Goal: Understand process/instructions

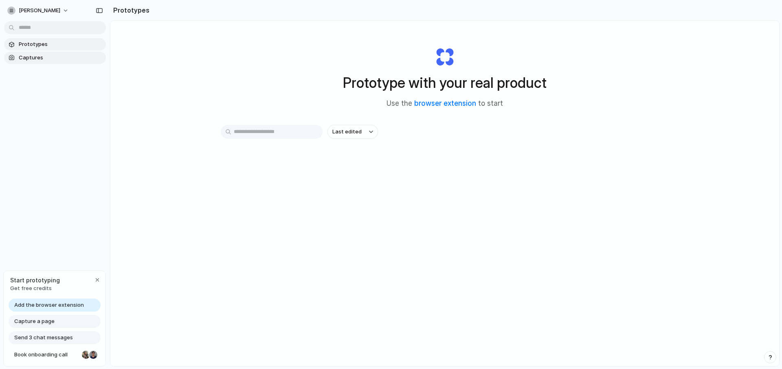
click at [31, 57] on span "Captures" at bounding box center [61, 58] width 84 height 8
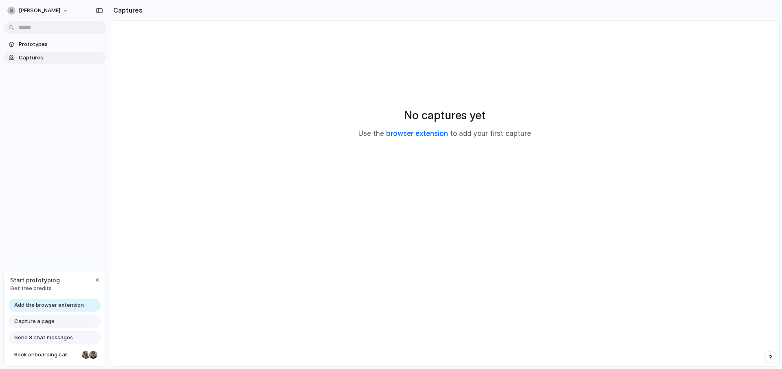
click at [419, 136] on link "browser extension" at bounding box center [417, 134] width 62 height 8
click at [33, 46] on span "Prototypes" at bounding box center [61, 44] width 84 height 8
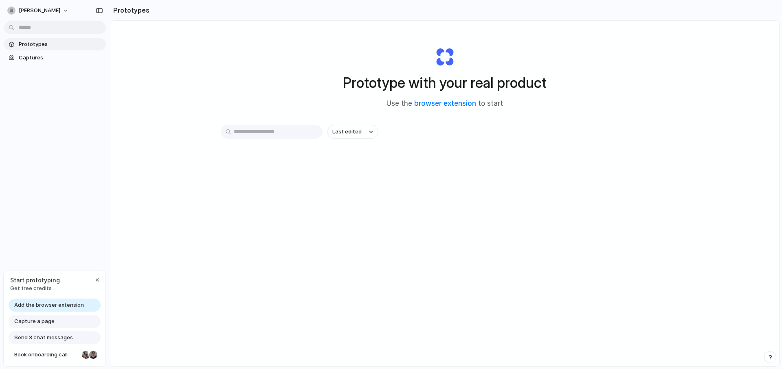
click at [44, 321] on span "Capture a page" at bounding box center [34, 322] width 40 height 8
click at [99, 279] on div "button" at bounding box center [97, 280] width 7 height 7
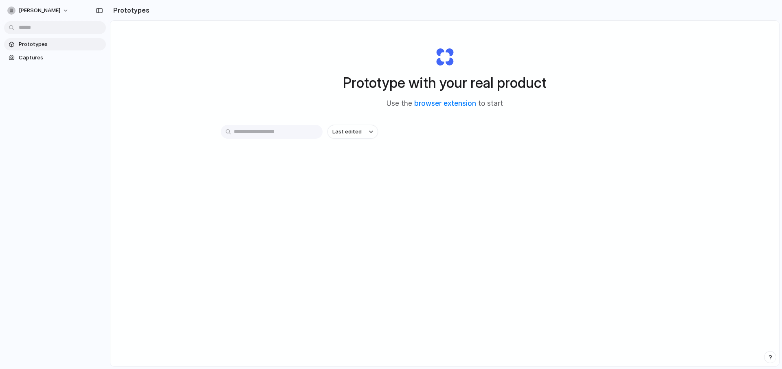
click at [271, 136] on input "text" at bounding box center [272, 132] width 102 height 14
click at [277, 218] on div "Prototype with your real product Use the browser extension to start Last edited" at bounding box center [444, 215] width 669 height 389
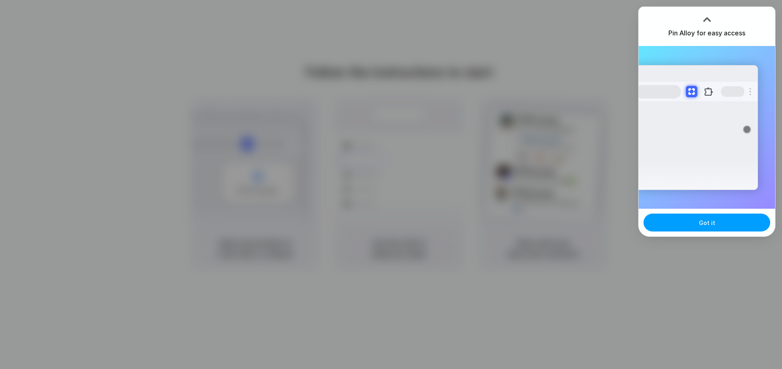
click at [708, 223] on span "Got it" at bounding box center [707, 223] width 16 height 9
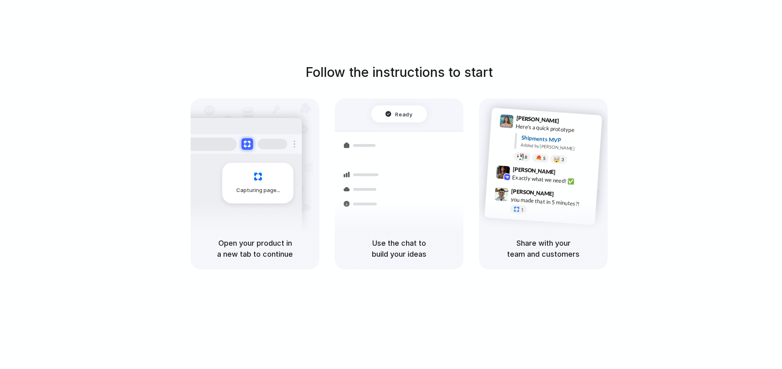
click at [619, 59] on div "Follow the instructions to start Capturing page Open your product in a new tab …" at bounding box center [399, 193] width 798 height 386
click at [391, 185] on div at bounding box center [391, 185] width 0 height 0
click at [560, 270] on div "Follow the instructions to start Capturing page Open your product in a new tab …" at bounding box center [399, 193] width 798 height 386
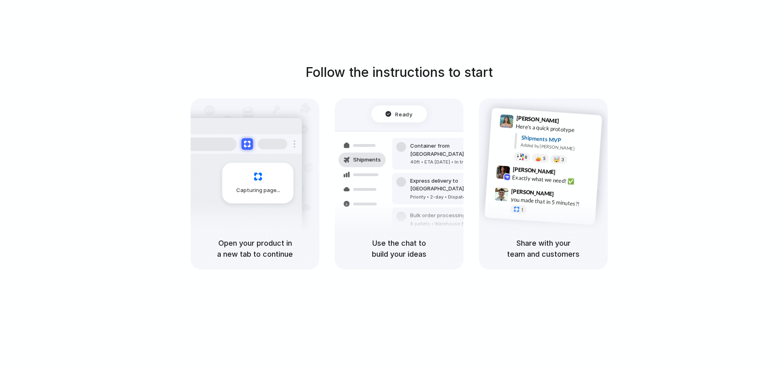
click at [433, 241] on h5 "Use the chat to build your ideas" at bounding box center [399, 249] width 109 height 22
